Goal: Use online tool/utility: Utilize a website feature to perform a specific function

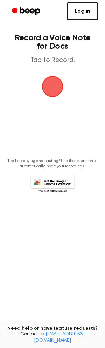
click at [53, 83] on span "button" at bounding box center [53, 87] width 28 height 28
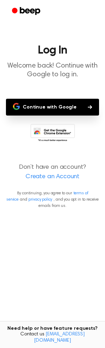
click at [71, 106] on button "Continue with Google" at bounding box center [52, 107] width 93 height 17
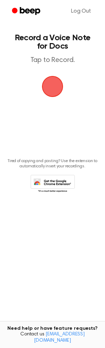
click at [46, 89] on span "button" at bounding box center [53, 87] width 20 height 20
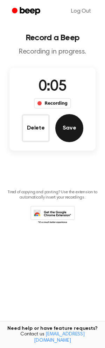
click at [60, 135] on button "Save" at bounding box center [69, 128] width 28 height 28
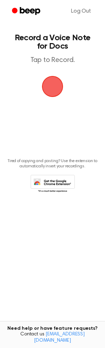
click at [48, 81] on span "button" at bounding box center [53, 87] width 20 height 20
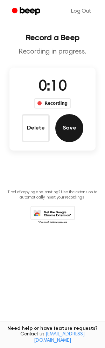
click at [62, 123] on button "Save" at bounding box center [69, 128] width 28 height 28
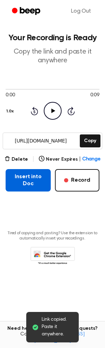
click at [28, 179] on button "Insert into Doc" at bounding box center [28, 180] width 45 height 22
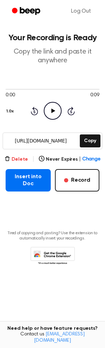
click at [22, 158] on button "Delete" at bounding box center [16, 159] width 23 height 7
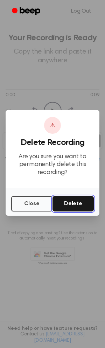
click at [70, 204] on button "Delete" at bounding box center [73, 203] width 41 height 15
